Goal: Register for event/course

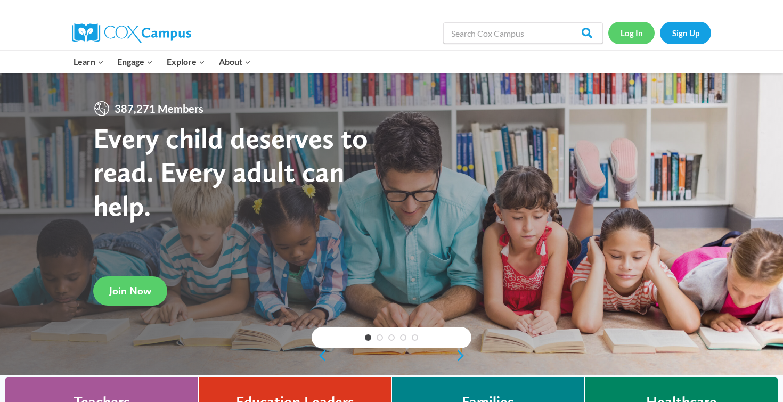
click at [636, 35] on link "Log In" at bounding box center [631, 33] width 46 height 22
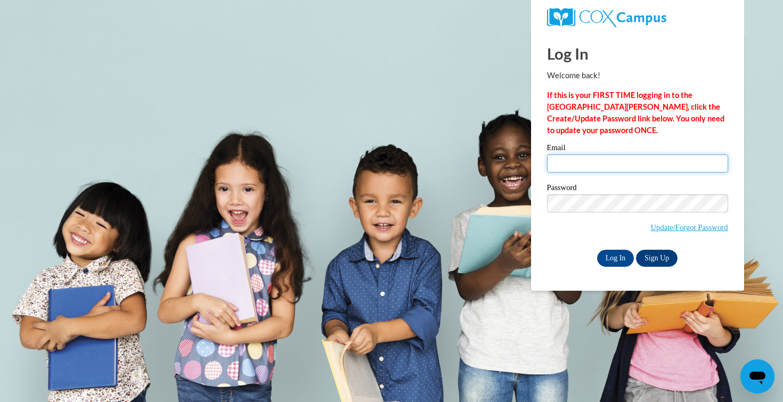
click at [579, 159] on input "Email" at bounding box center [637, 163] width 181 height 18
type input "aebusalacc@waukesha.k12.wi.us"
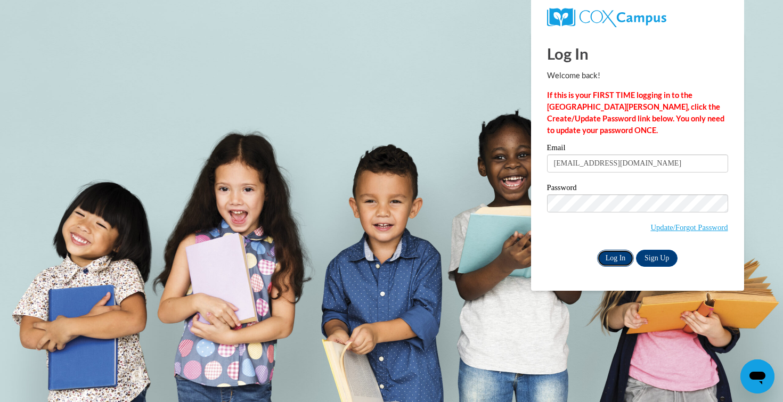
click at [622, 252] on input "Log In" at bounding box center [615, 258] width 37 height 17
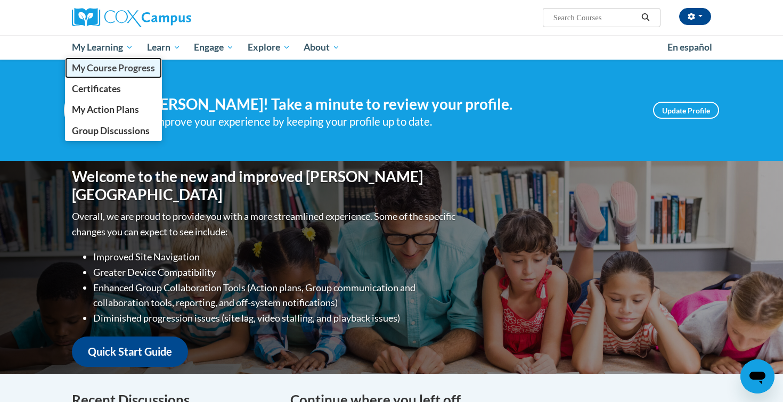
click at [104, 74] on link "My Course Progress" at bounding box center [113, 68] width 97 height 21
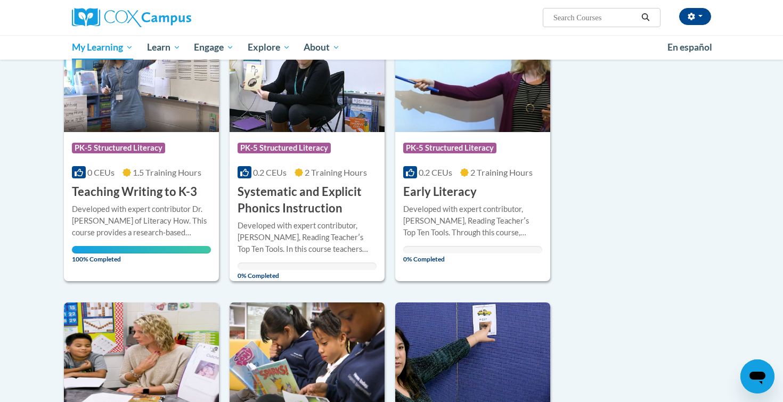
scroll to position [149, 0]
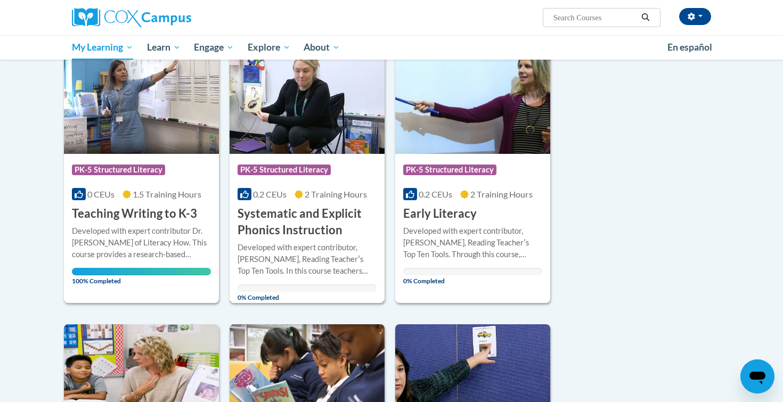
click at [299, 214] on h3 "Systematic and Explicit Phonics Instruction" at bounding box center [307, 222] width 139 height 33
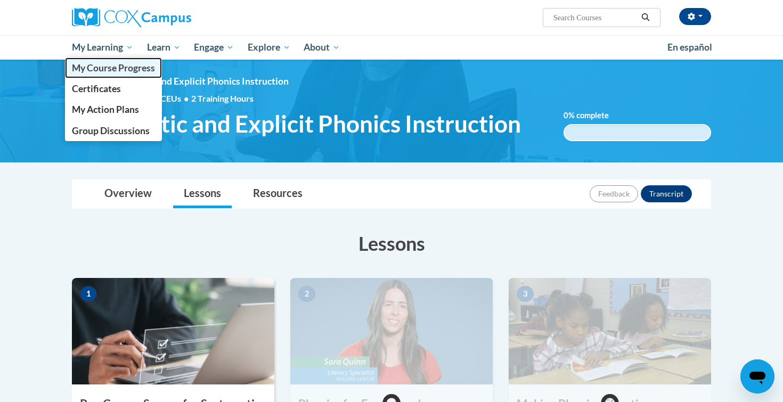
click at [103, 74] on link "My Course Progress" at bounding box center [113, 68] width 97 height 21
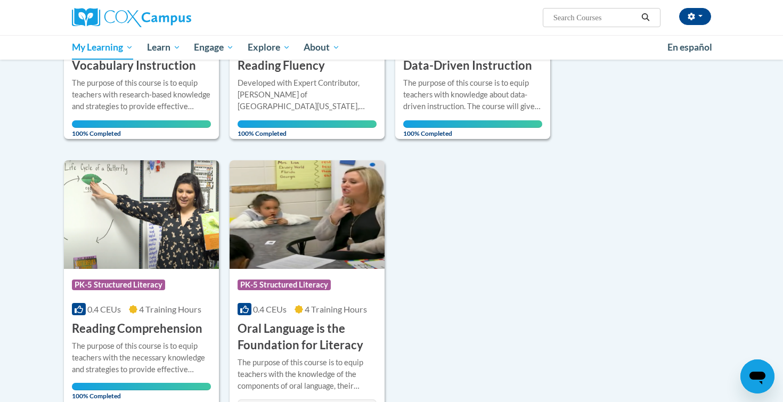
scroll to position [305, 0]
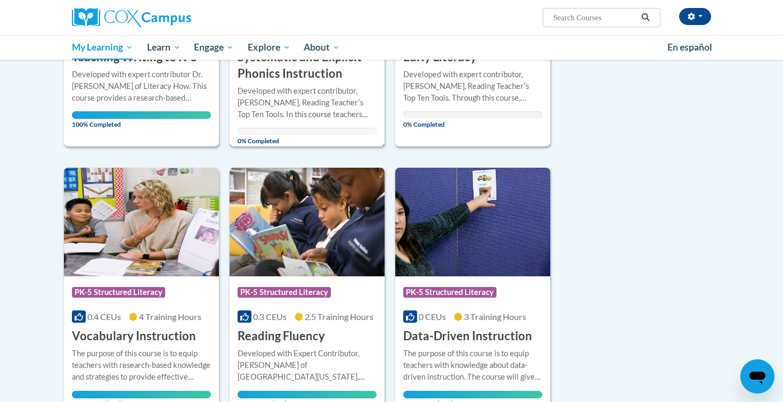
click at [297, 99] on div "Developed with expert contributor, Dr. Deborah Glaser, Reading Teacherʹs Top Te…" at bounding box center [307, 102] width 139 height 35
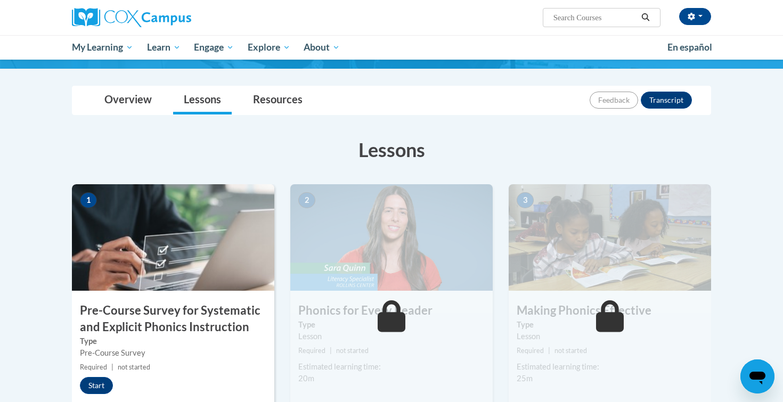
scroll to position [135, 0]
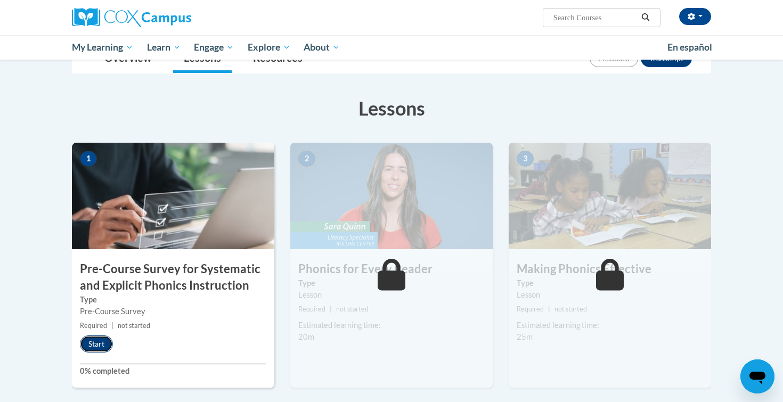
click at [92, 343] on button "Start" at bounding box center [96, 344] width 33 height 17
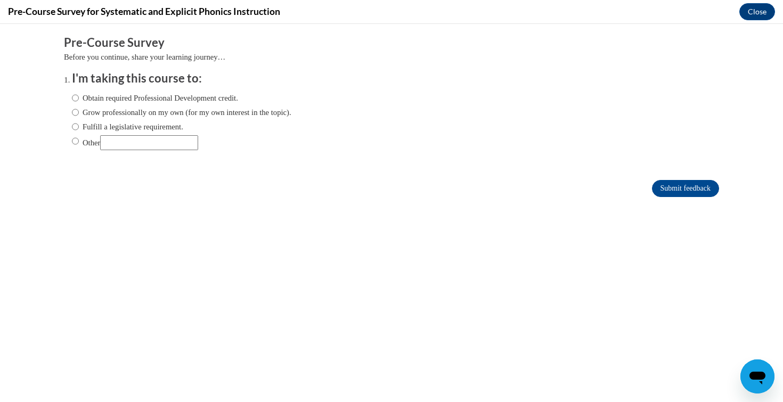
scroll to position [0, 0]
click at [130, 99] on label "Obtain required Professional Development credit." at bounding box center [155, 98] width 166 height 12
click at [79, 99] on input "Obtain required Professional Development credit." at bounding box center [75, 98] width 7 height 12
radio input "true"
click at [655, 188] on input "Submit feedback" at bounding box center [685, 188] width 67 height 17
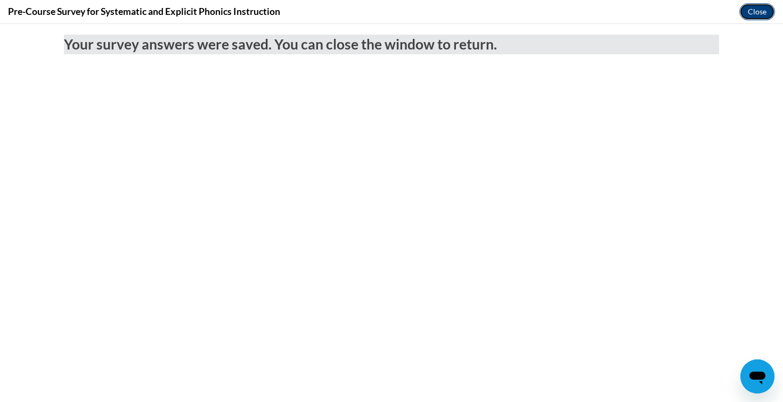
click at [752, 13] on button "Close" at bounding box center [757, 11] width 36 height 17
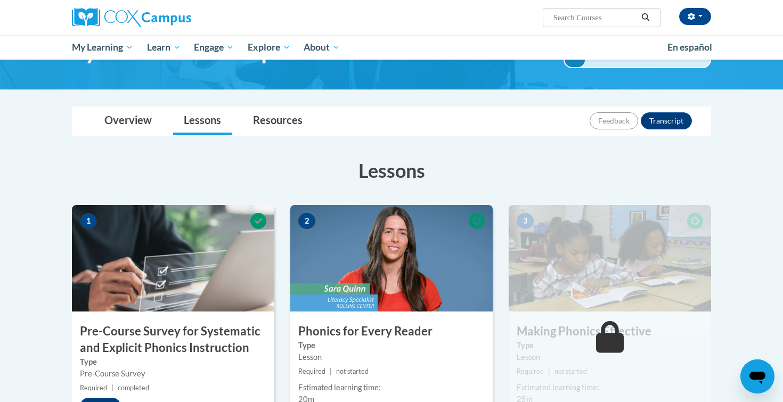
scroll to position [214, 0]
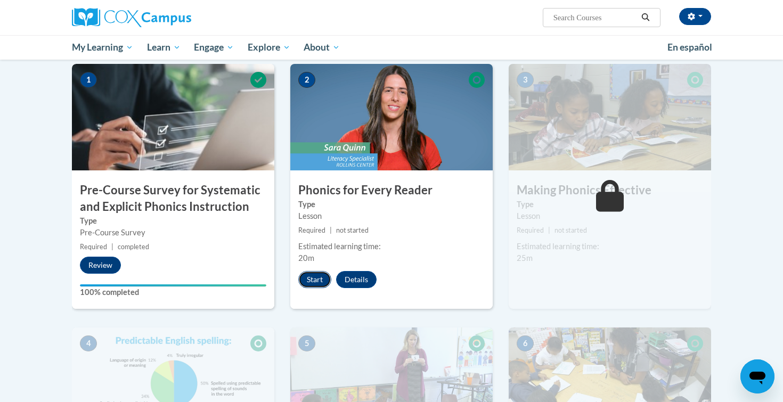
click at [312, 280] on button "Start" at bounding box center [314, 279] width 33 height 17
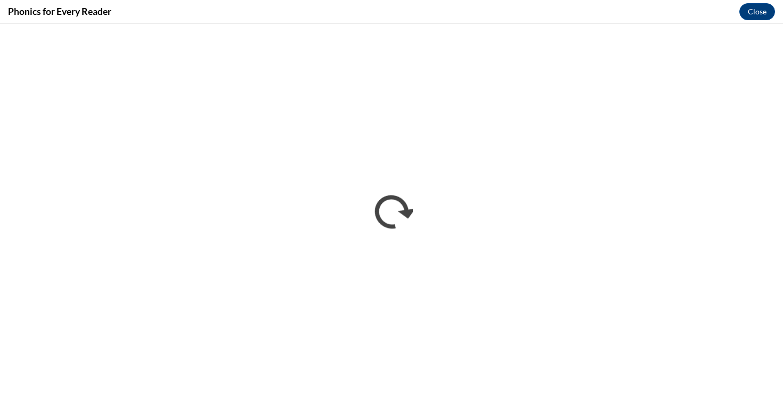
scroll to position [0, 0]
